Goal: Information Seeking & Learning: Learn about a topic

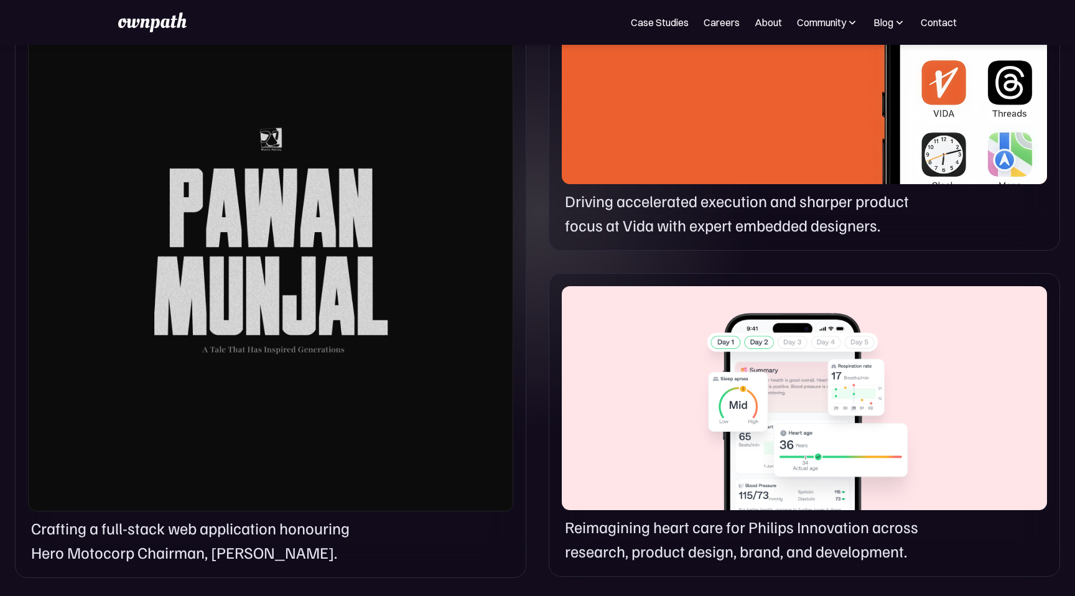
scroll to position [735, 0]
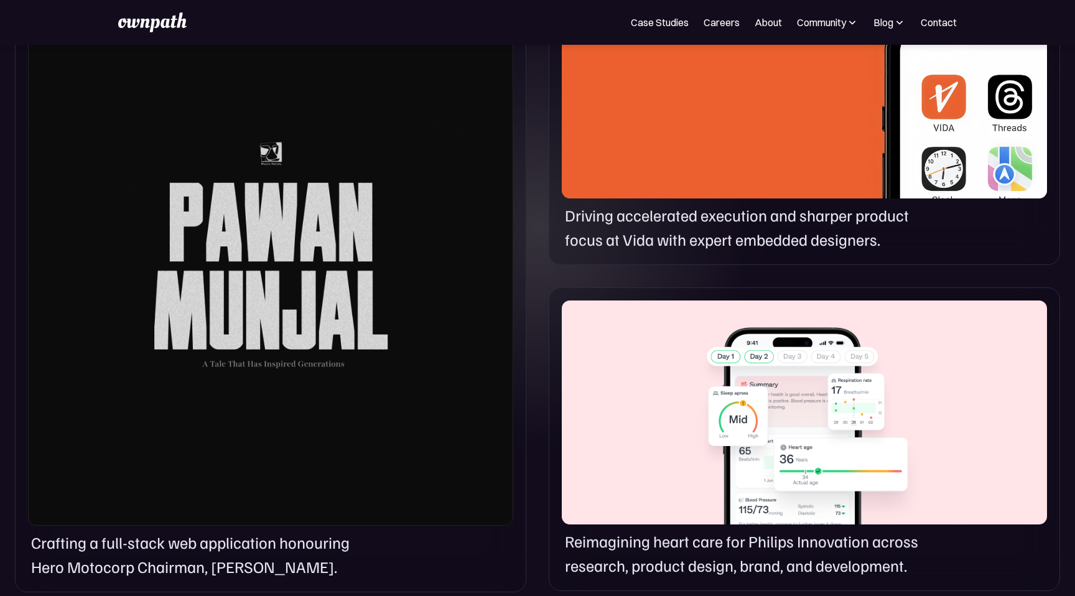
click at [692, 384] on div at bounding box center [804, 412] width 485 height 224
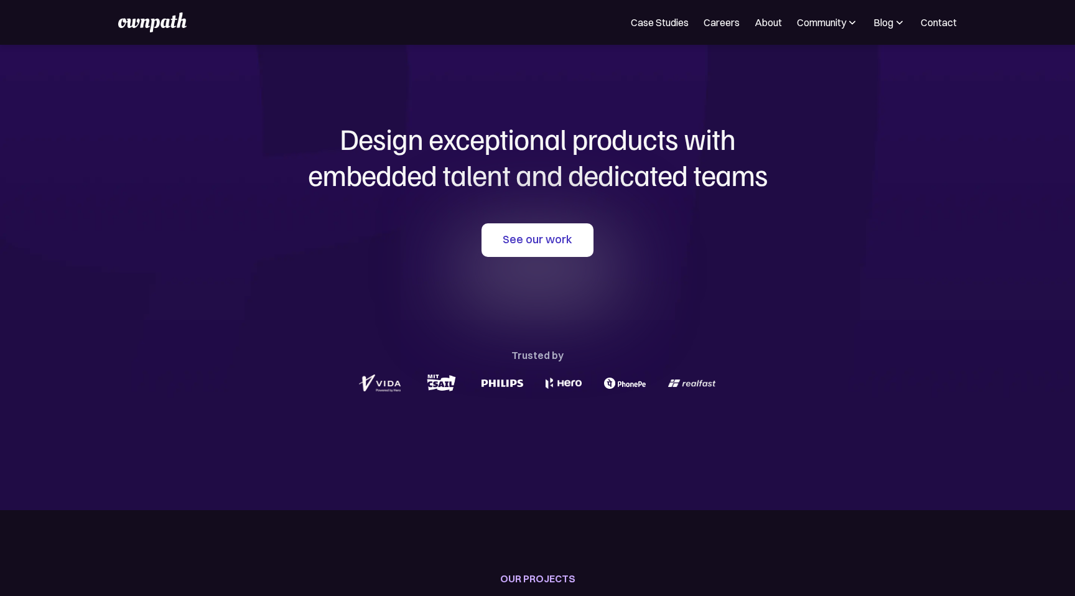
scroll to position [0, 0]
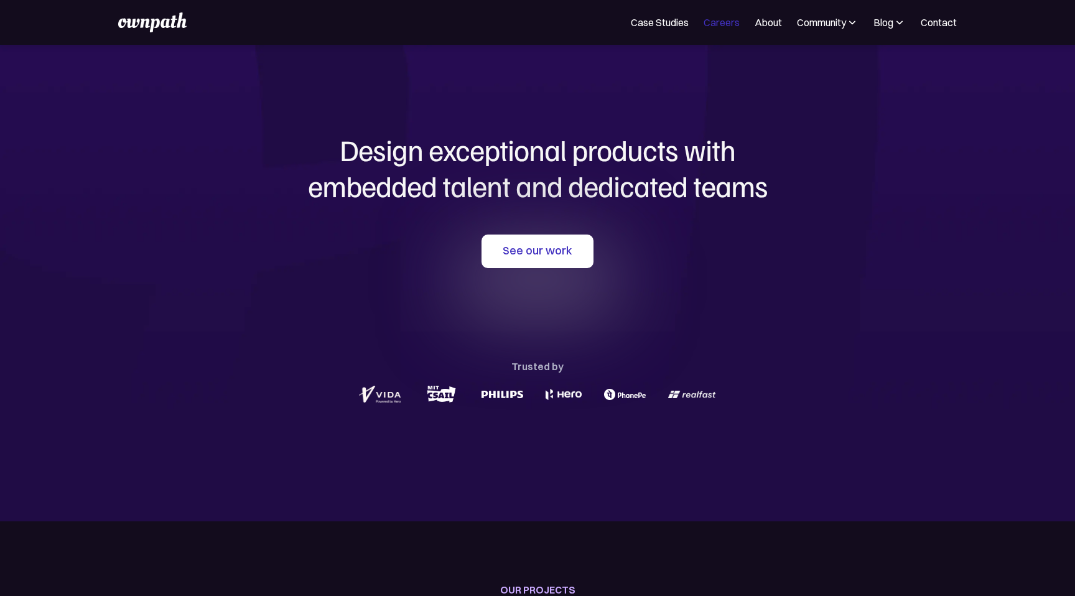
click at [734, 25] on link "Careers" at bounding box center [721, 22] width 36 height 15
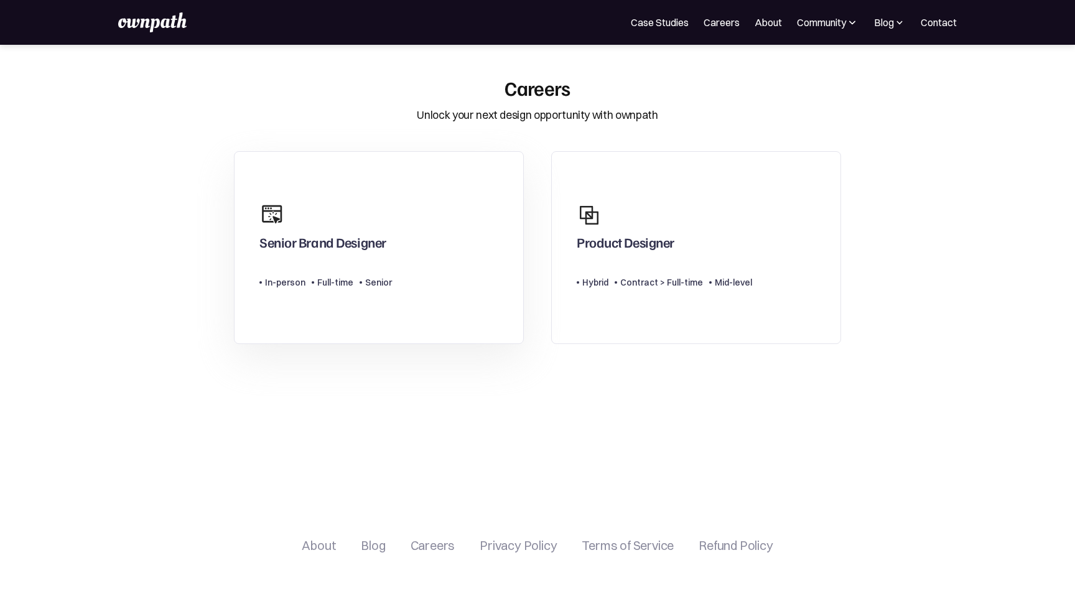
click at [479, 319] on link "Senior Brand Designer Type Level In-person Full-time Senior" at bounding box center [379, 247] width 290 height 193
click at [709, 281] on div at bounding box center [710, 282] width 2 height 2
click at [348, 218] on div "Senior Brand Designer" at bounding box center [325, 227] width 132 height 60
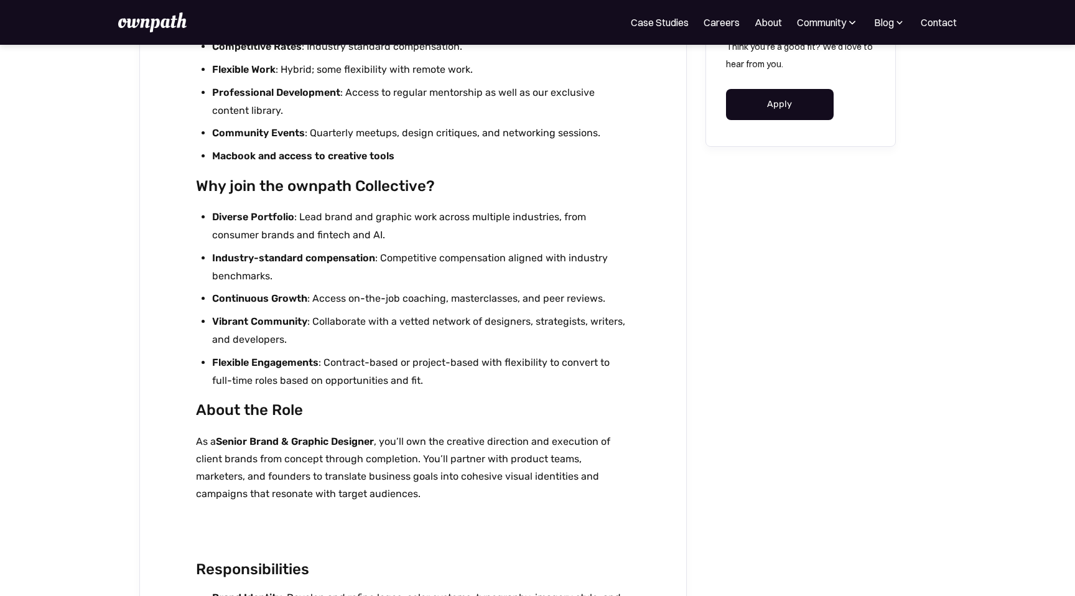
scroll to position [1215, 0]
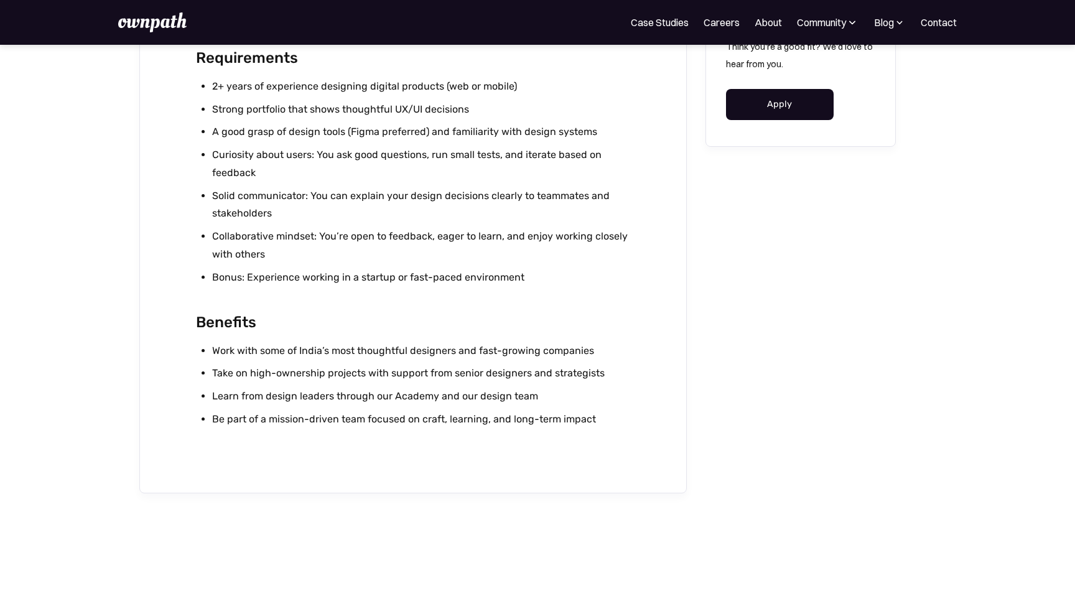
scroll to position [1210, 0]
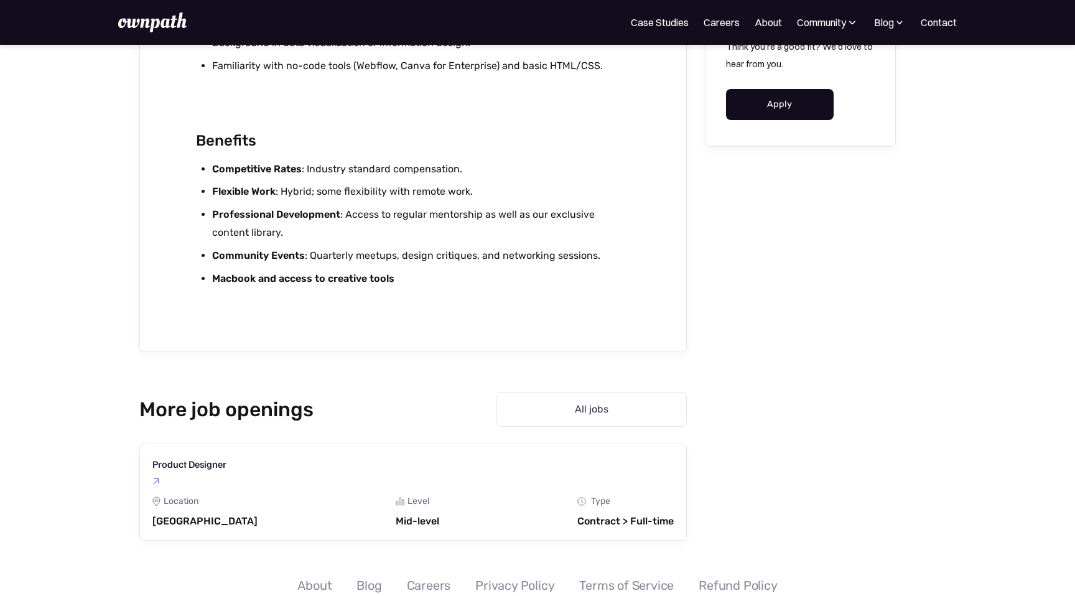
scroll to position [2394, 0]
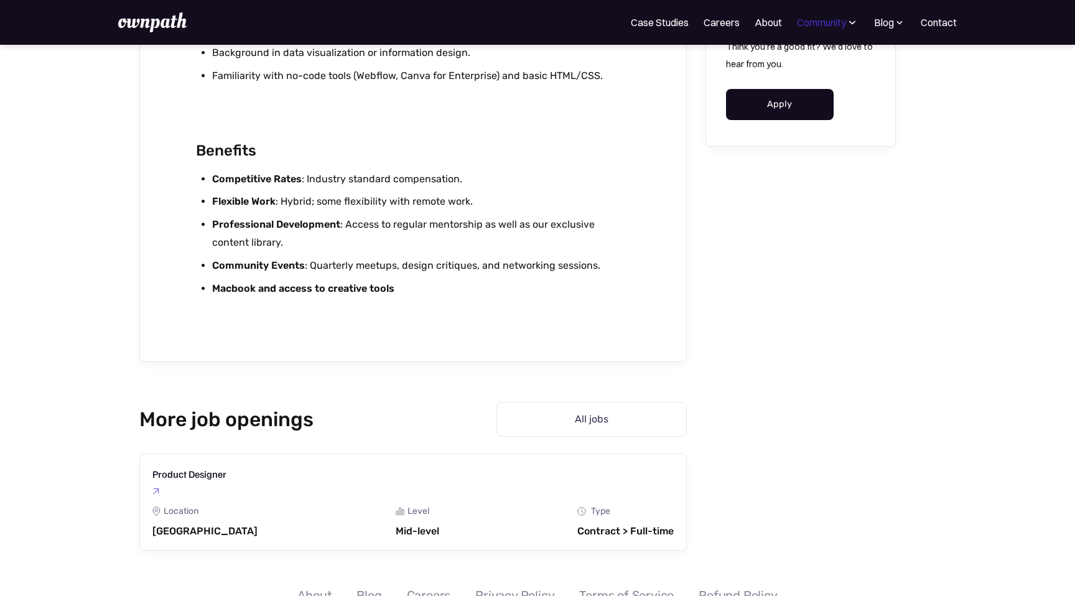
click at [841, 24] on div "Community" at bounding box center [821, 22] width 49 height 15
click at [809, 101] on div "Resources" at bounding box center [799, 95] width 47 height 15
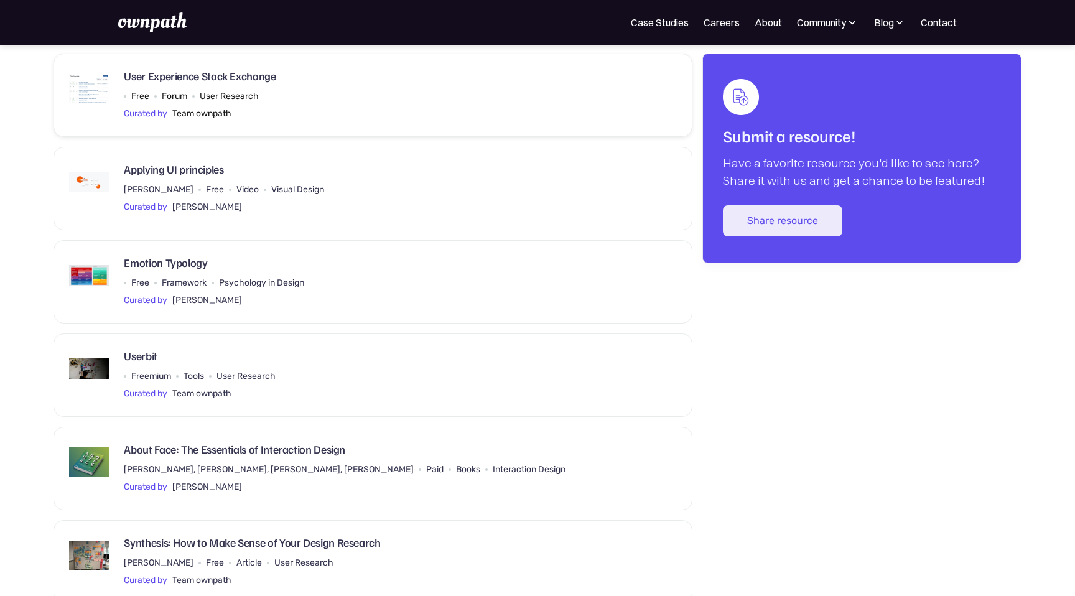
scroll to position [178, 0]
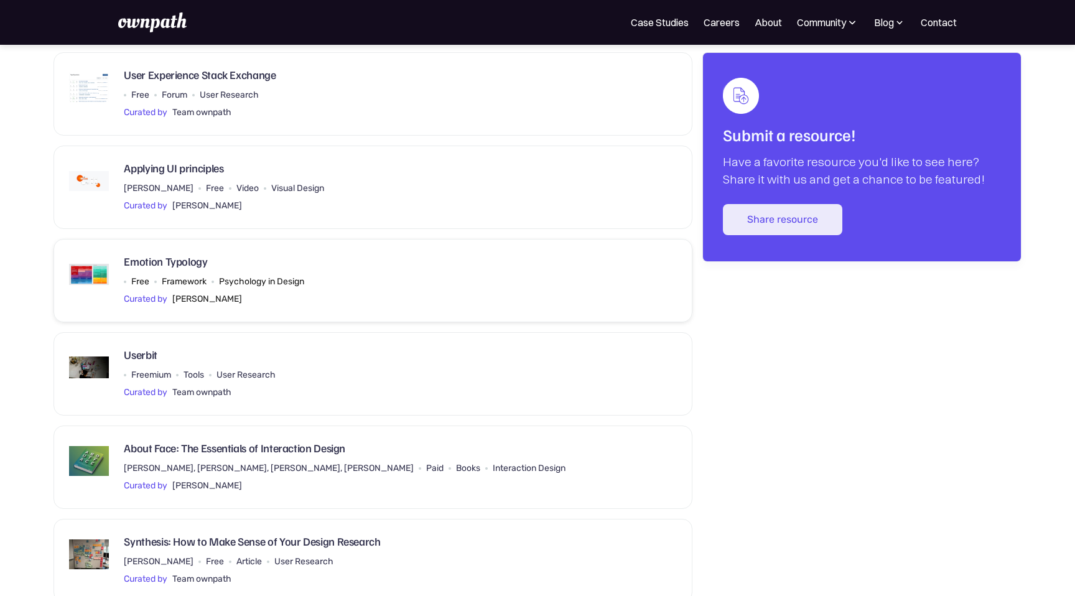
click at [522, 261] on div "Emotion Typology Free Framework Psychology in Design Curated by [PERSON_NAME]" at bounding box center [372, 280] width 607 height 52
